Goal: Subscribe to service/newsletter

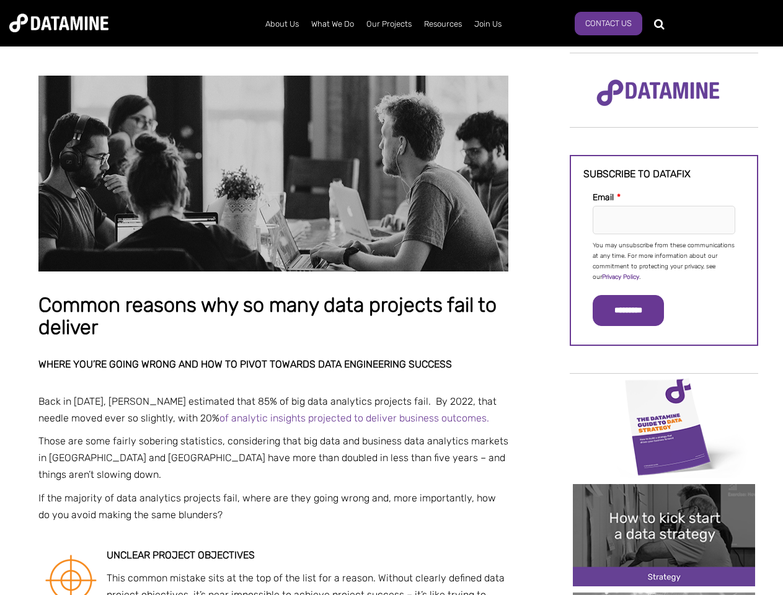
click at [664, 260] on p "You may unsubscribe from these communications at any time. For more information…" at bounding box center [663, 261] width 143 height 42
click at [635, 310] on input "*********" at bounding box center [627, 310] width 71 height 31
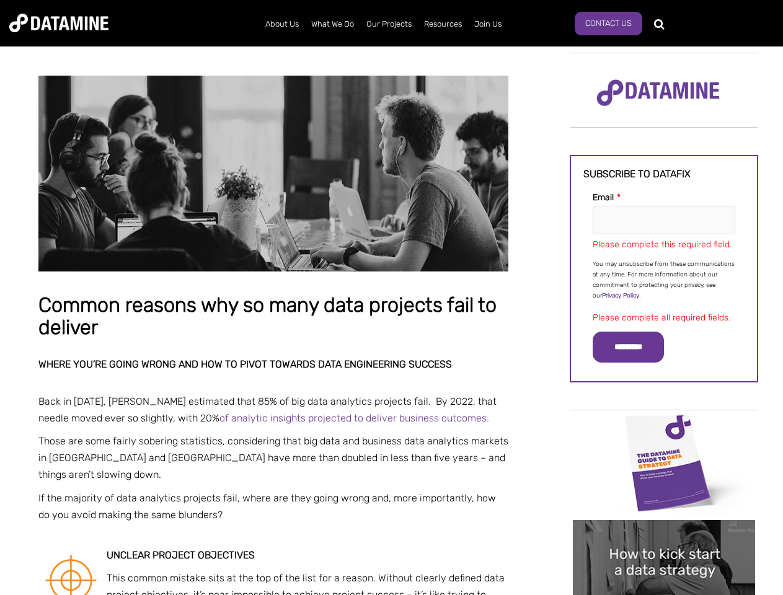
click at [664, 426] on img "Image grid with {{ image_count }} images." at bounding box center [664, 463] width 182 height 102
click at [664, 426] on div "✕" at bounding box center [391, 297] width 783 height 595
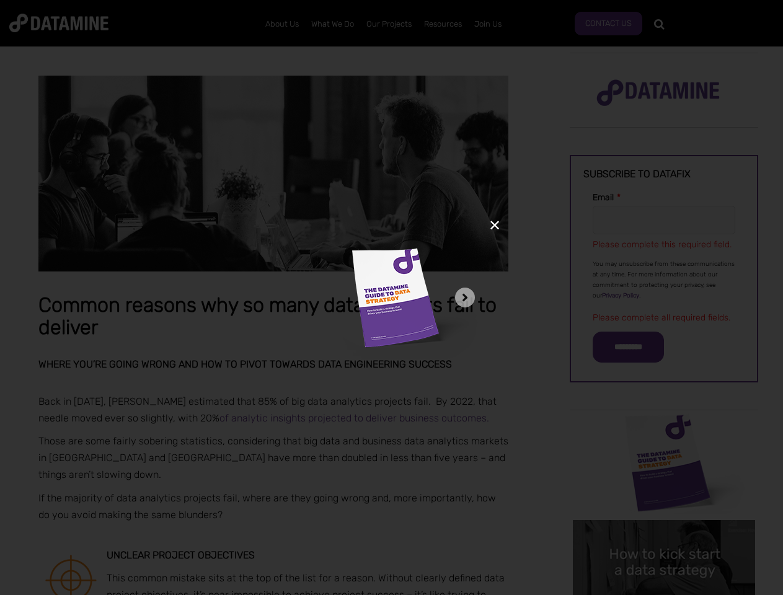
click at [664, 535] on div "✕" at bounding box center [391, 297] width 783 height 595
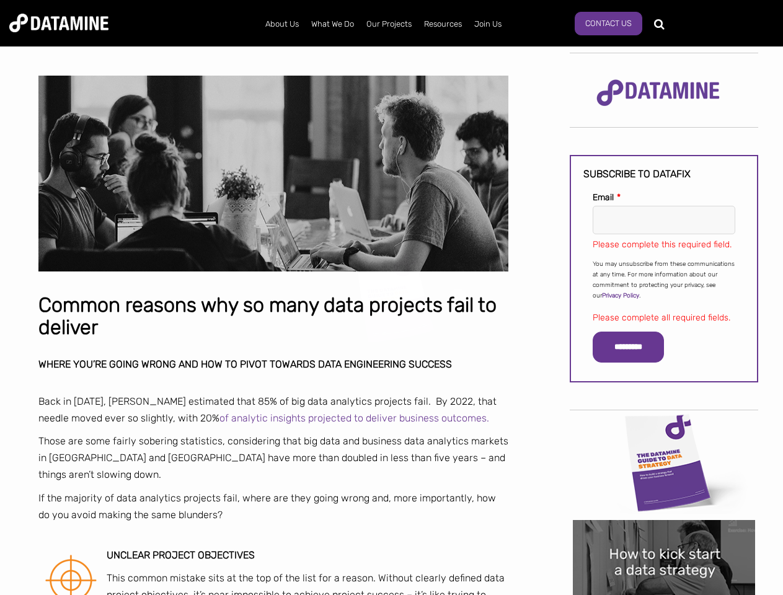
click at [664, 535] on div "✕" at bounding box center [391, 297] width 783 height 595
click at [664, 594] on img "Image grid with {{ image_count }} images." at bounding box center [664, 571] width 182 height 102
click at [664, 594] on div "✕" at bounding box center [391, 297] width 783 height 595
